Goal: Check status: Check status

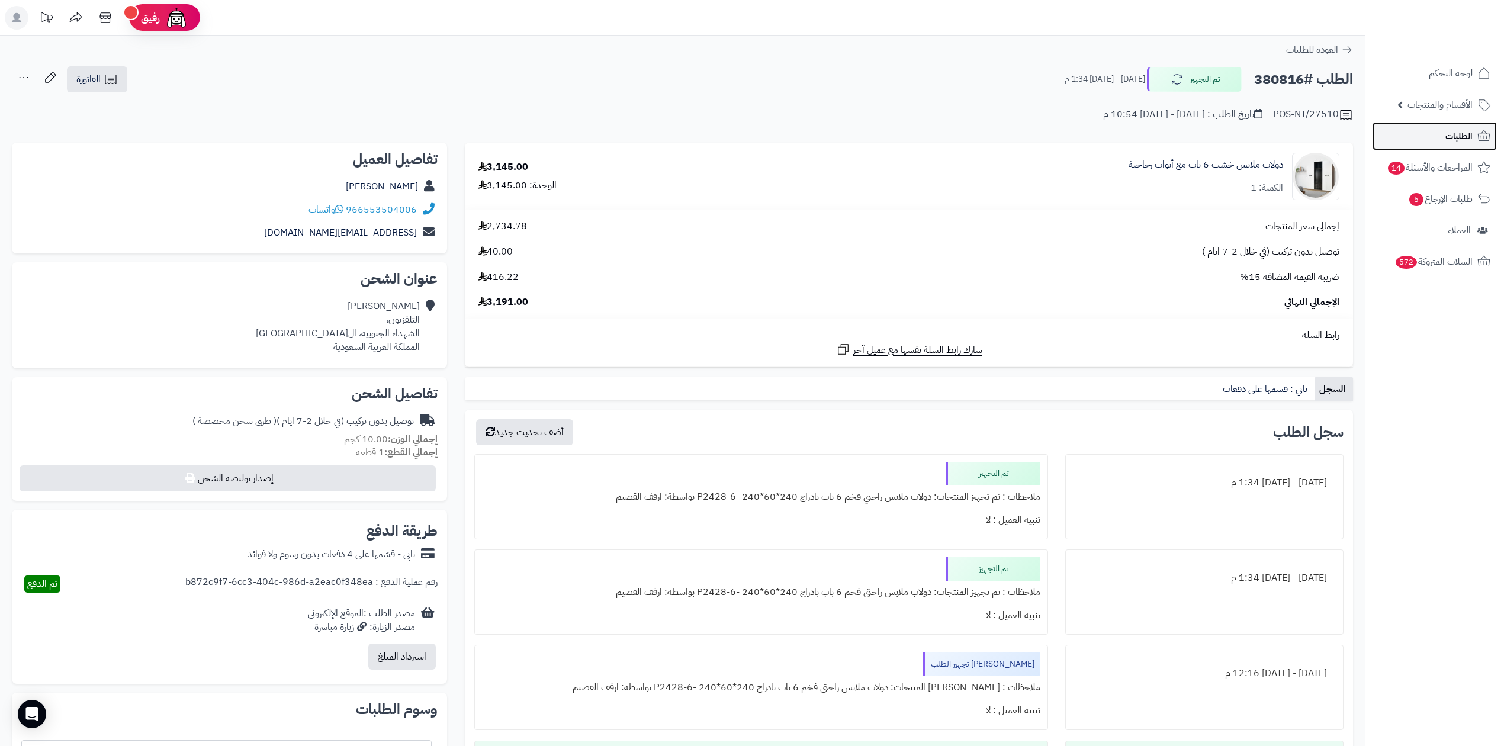
click at [1477, 140] on icon at bounding box center [1484, 136] width 14 height 14
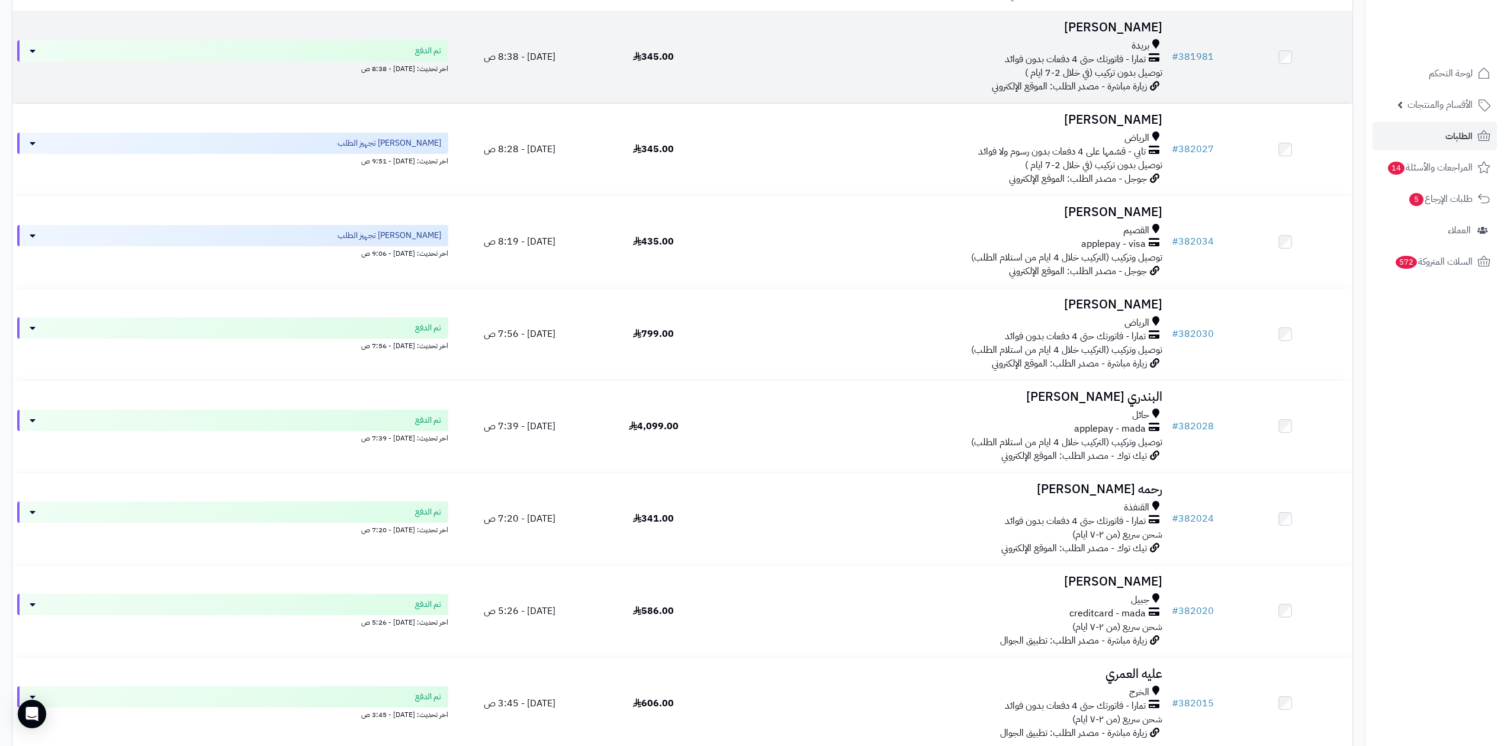
scroll to position [491, 0]
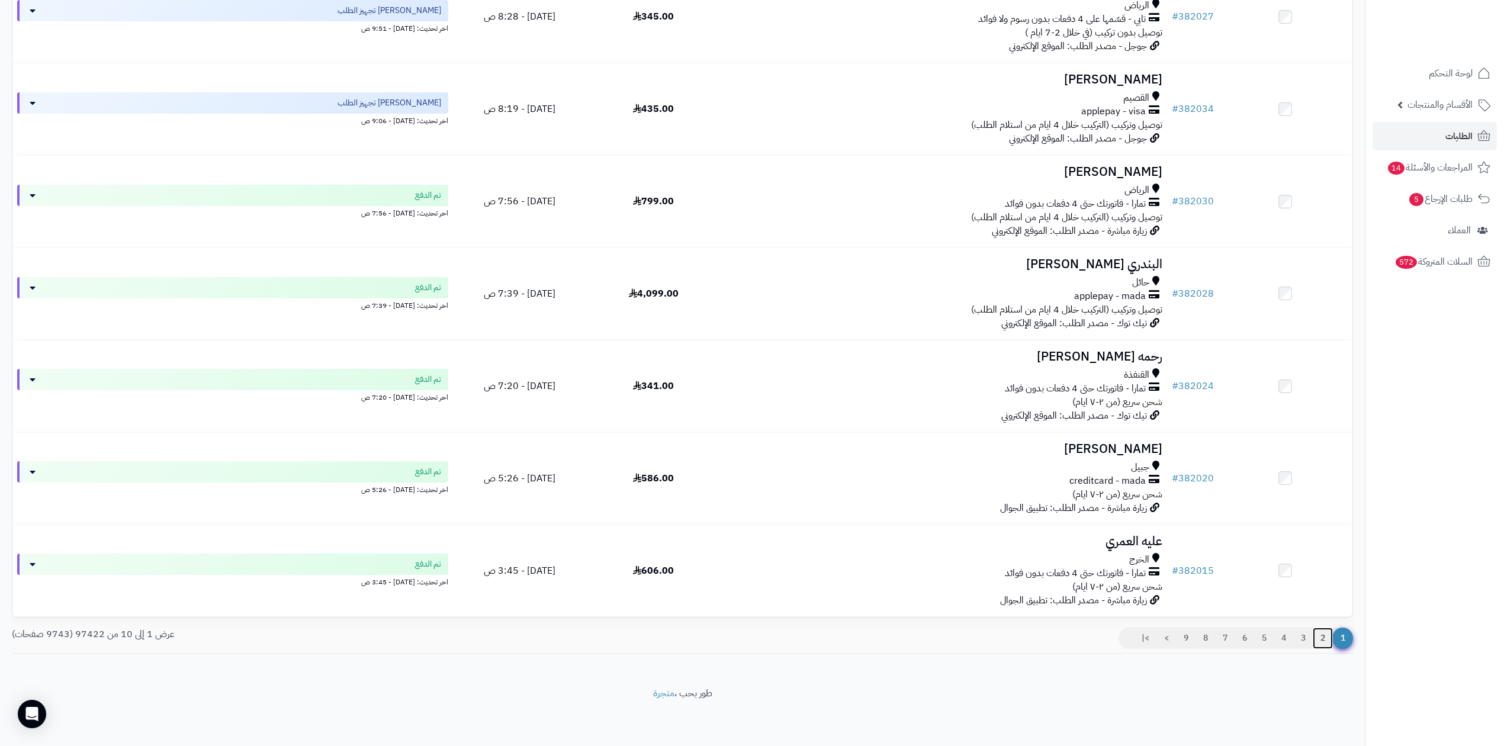
click at [1327, 638] on link "2" at bounding box center [1323, 638] width 20 height 21
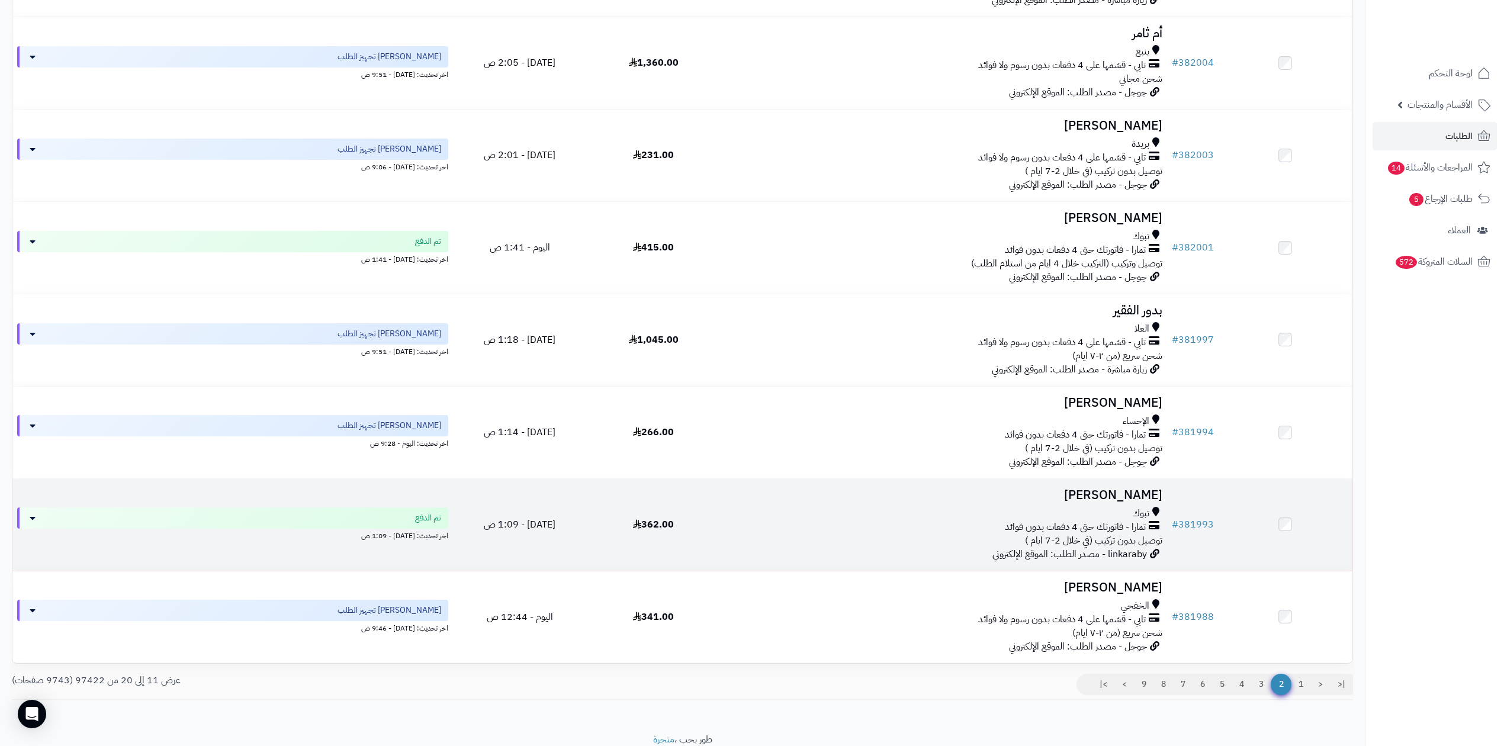
scroll to position [491, 0]
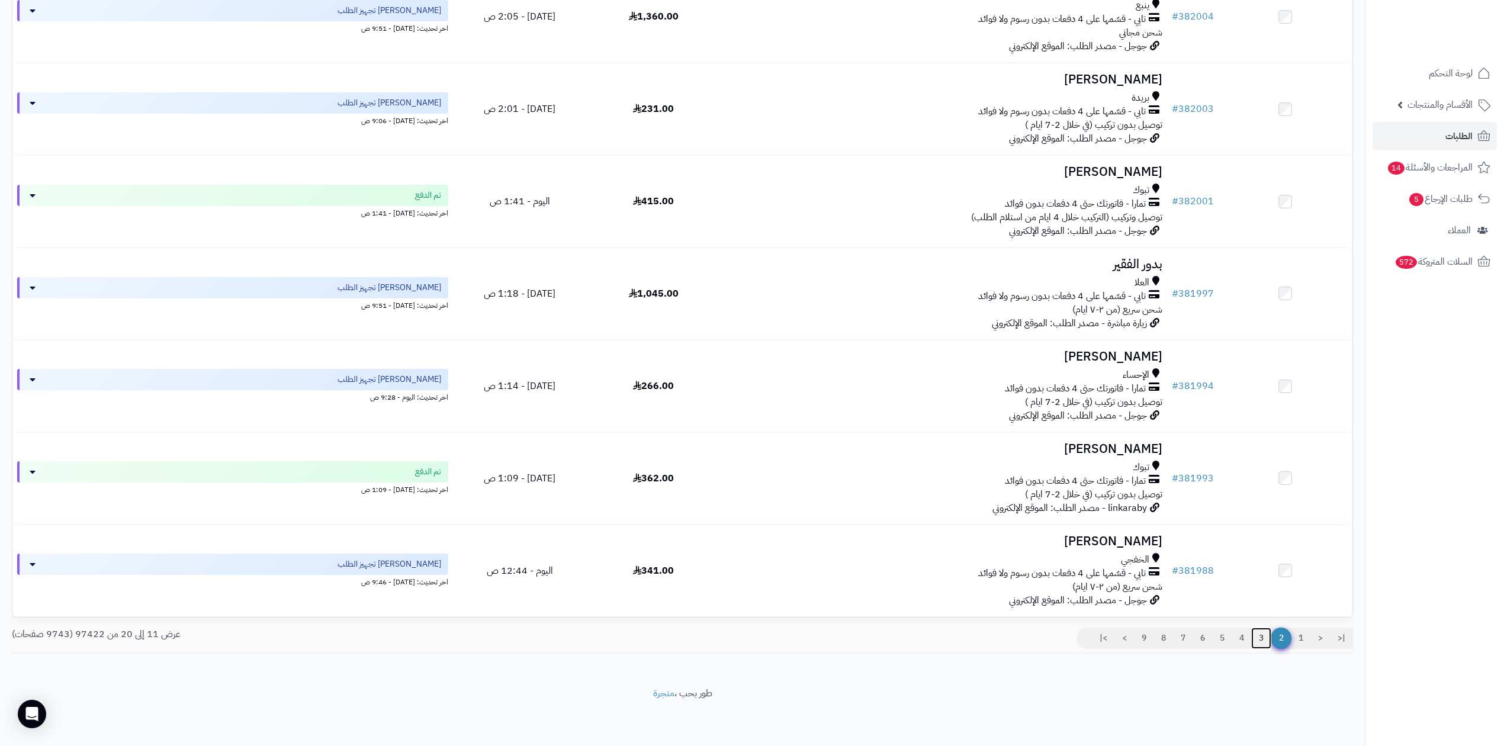
click at [1261, 637] on link "3" at bounding box center [1261, 638] width 20 height 21
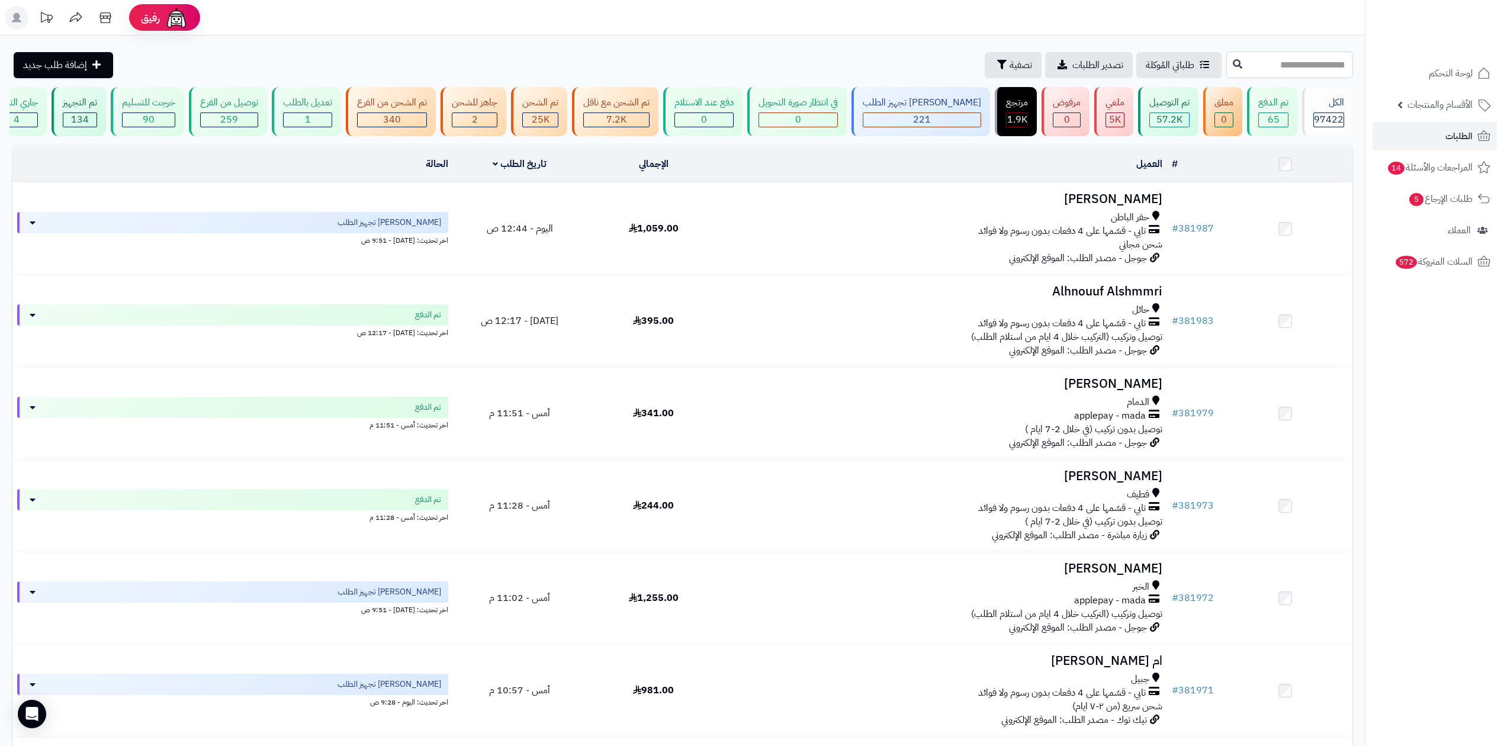
click at [1229, 74] on input "text" at bounding box center [1289, 65] width 127 height 27
paste input "******"
type input "******"
click at [1233, 67] on icon at bounding box center [1237, 63] width 9 height 9
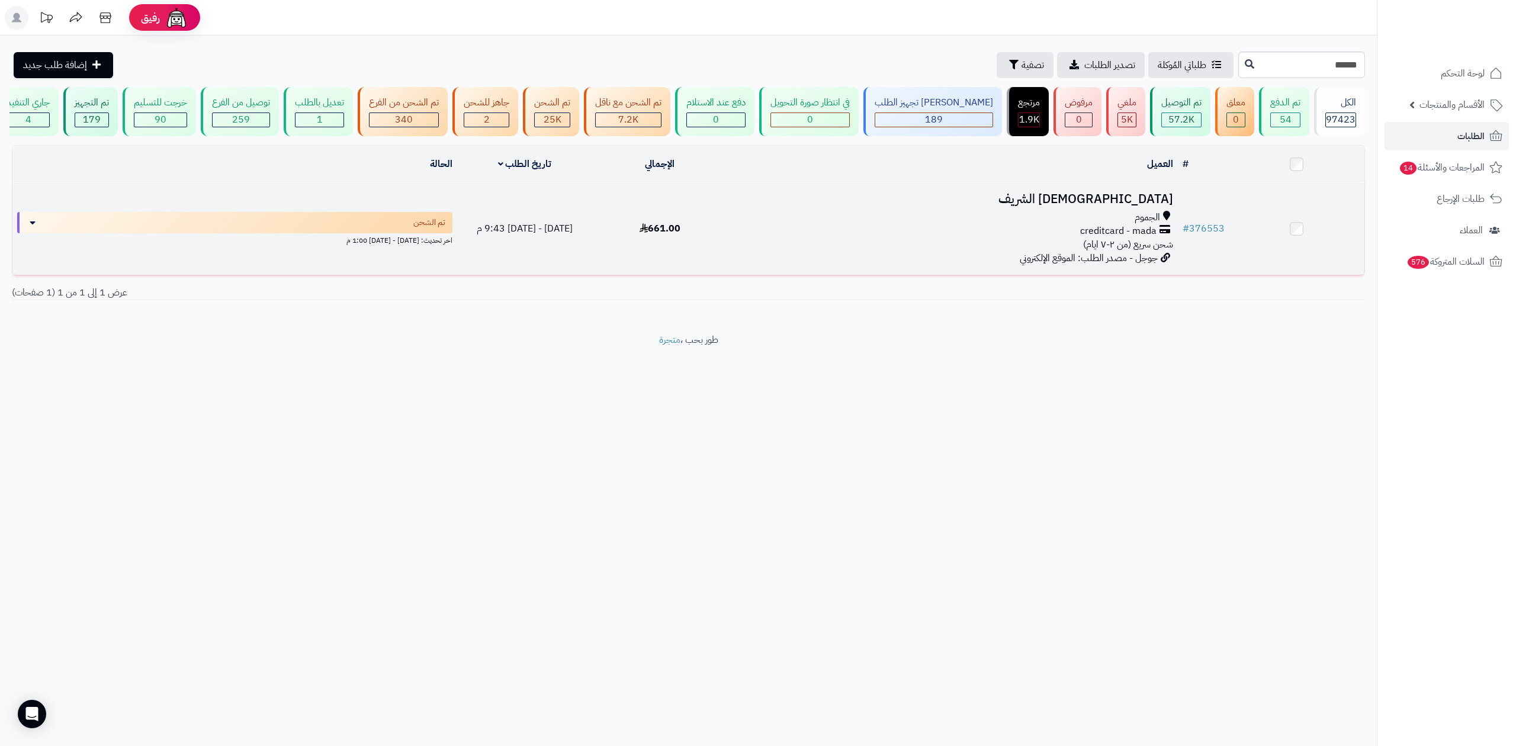
click at [1156, 200] on h3 "[DEMOGRAPHIC_DATA] الشريف" at bounding box center [952, 199] width 441 height 14
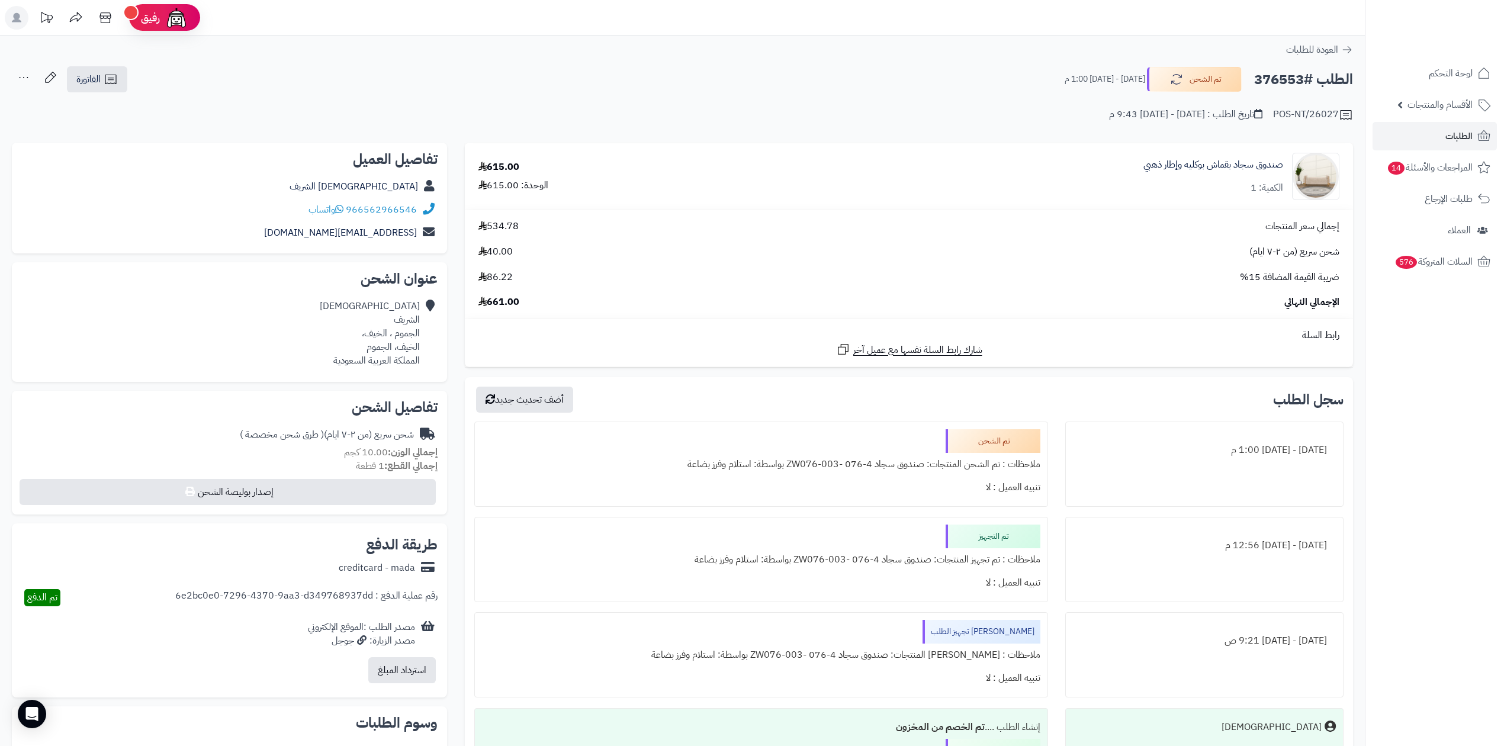
click at [1282, 72] on h2 "الطلب #376553" at bounding box center [1303, 79] width 99 height 24
copy h2 "376553"
